Goal: Information Seeking & Learning: Check status

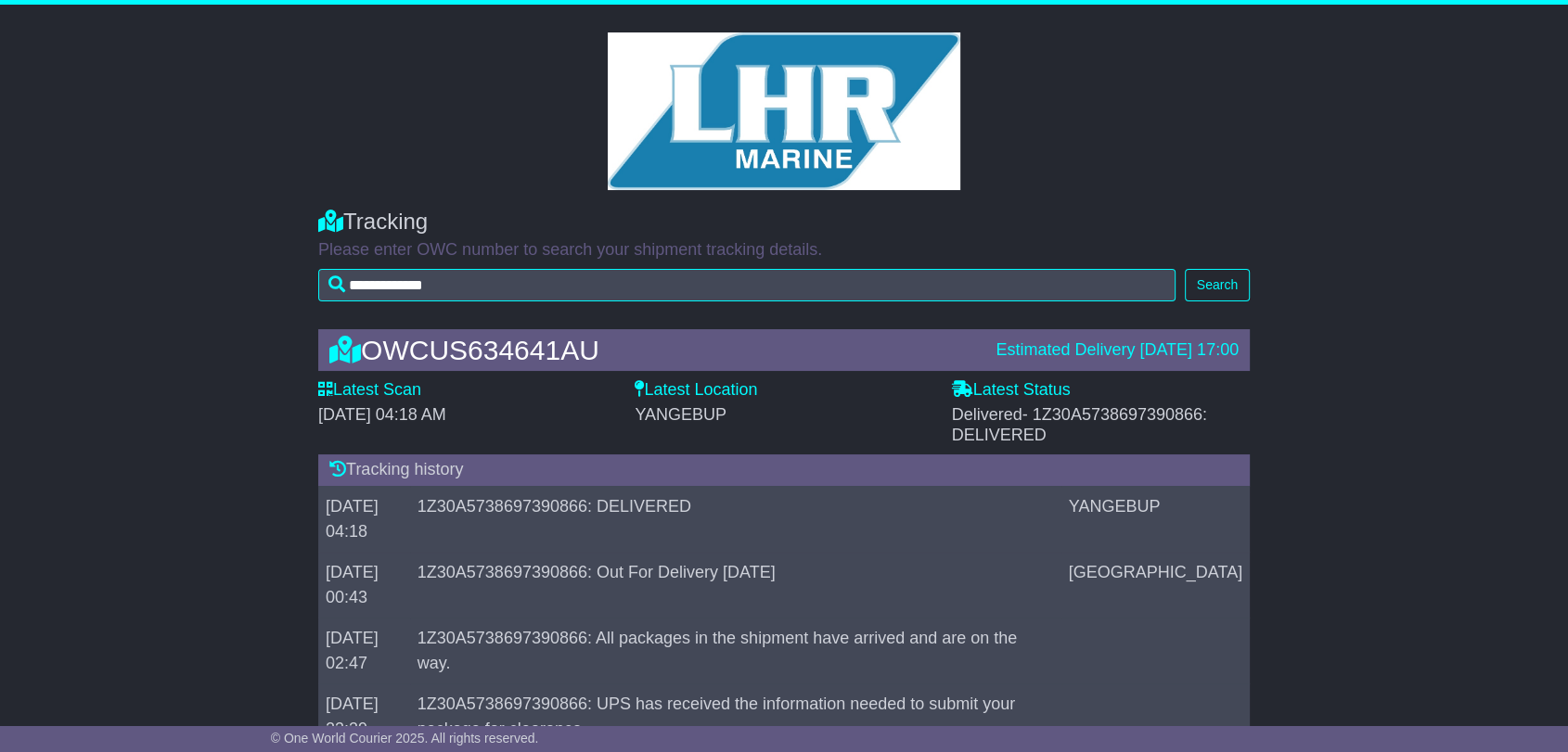
click at [1143, 418] on span "- 1Z30A5738697390866: DELIVERED" at bounding box center [1080, 425] width 255 height 39
copy span "1Z30A5738697390866"
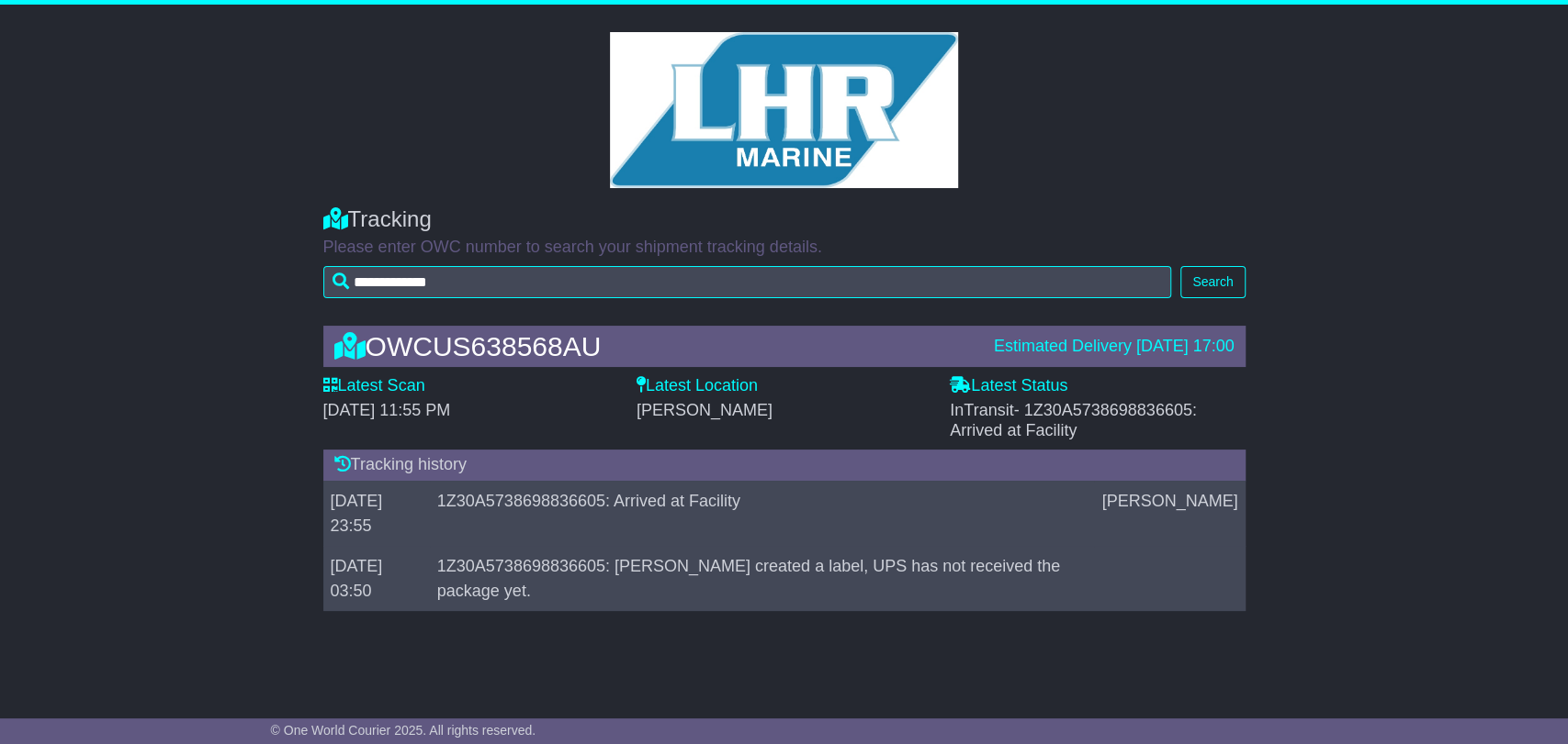
click at [1117, 415] on span "- 1Z30A5738698836605: Arrived at Facility" at bounding box center [1073, 420] width 247 height 39
copy span "1Z30A5738698836605"
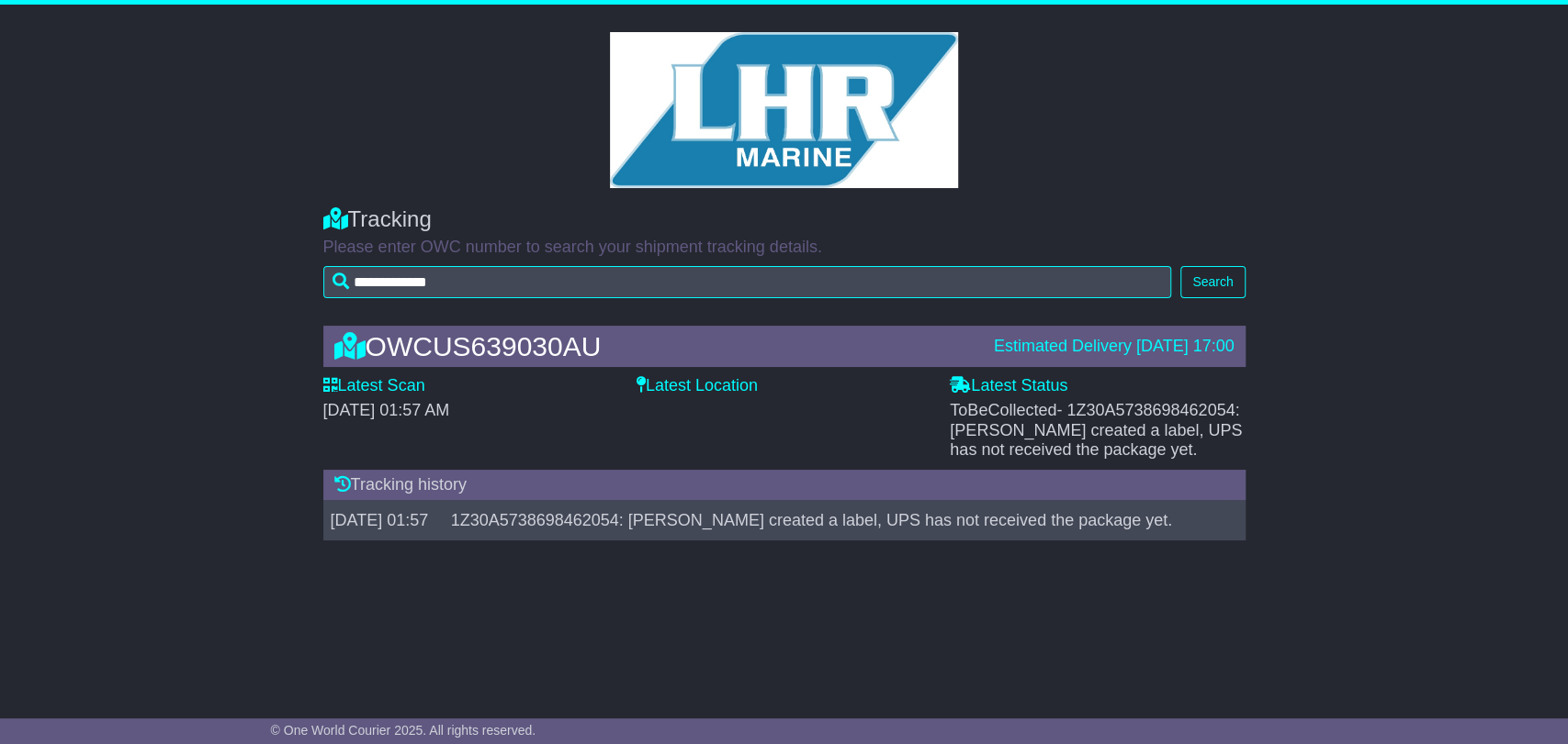
click at [1146, 412] on span "- 1Z30A5738698462054: Shipper created a label, UPS has not received the package…" at bounding box center [1096, 429] width 292 height 57
click at [1146, 411] on span "- 1Z30A5738698462054: Shipper created a label, UPS has not received the package…" at bounding box center [1096, 429] width 292 height 57
copy span "1Z30A5738698462054"
